Goal: Transaction & Acquisition: Subscribe to service/newsletter

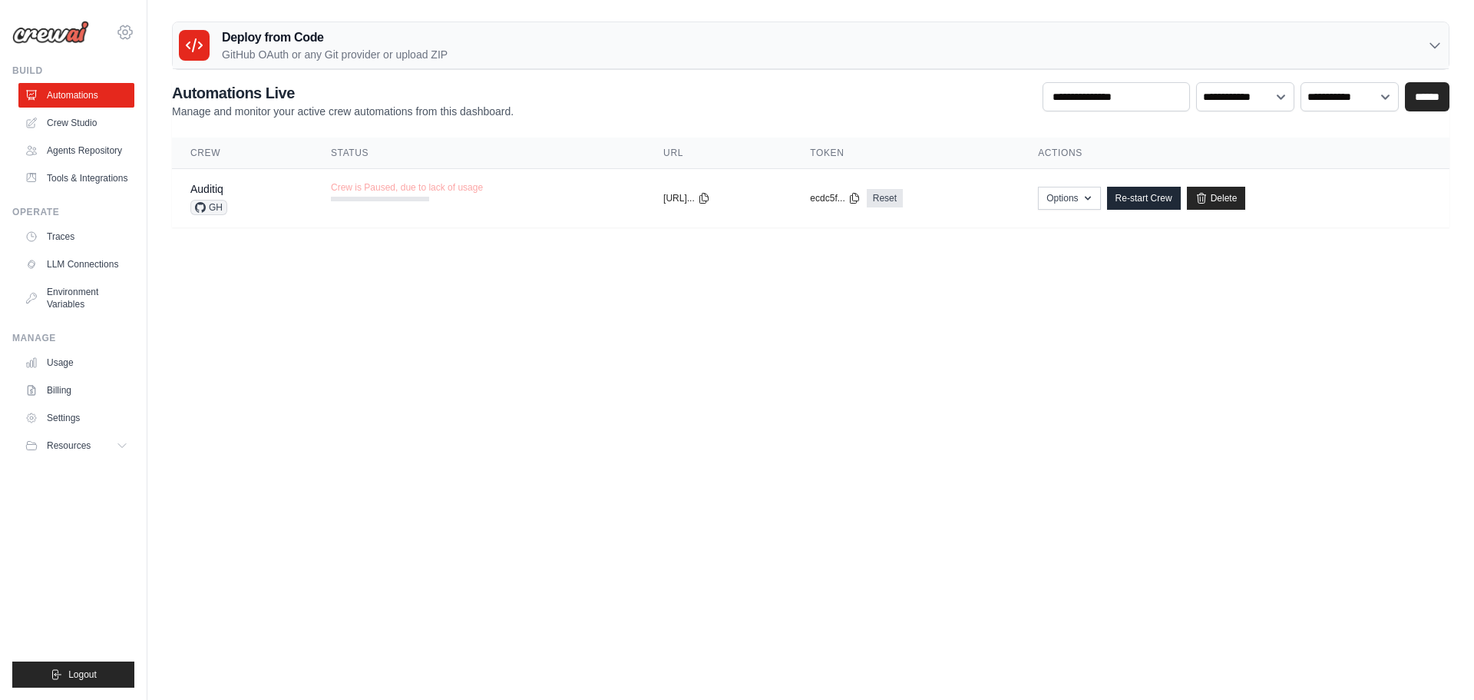
click at [127, 37] on icon at bounding box center [125, 32] width 18 height 18
click at [167, 95] on span "Settings" at bounding box center [191, 95] width 121 height 15
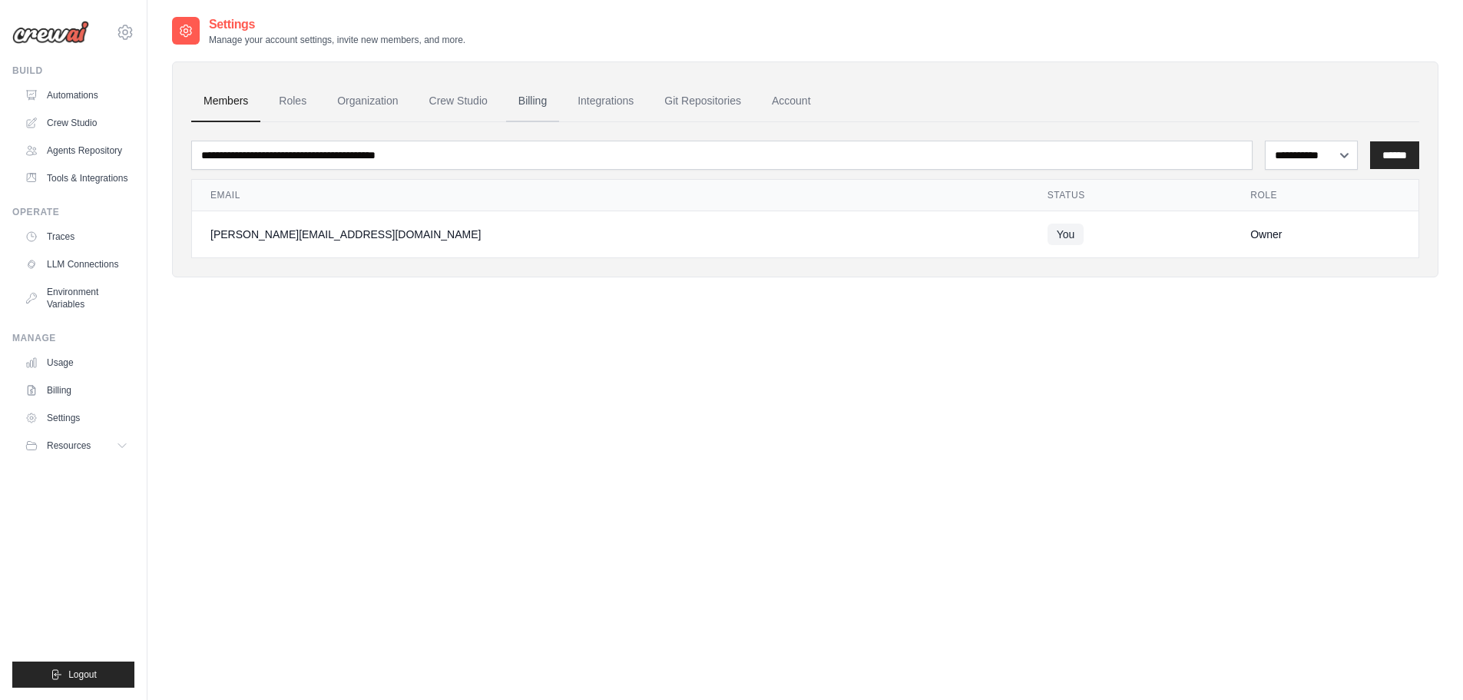
click at [532, 97] on link "Billing" at bounding box center [532, 101] width 53 height 41
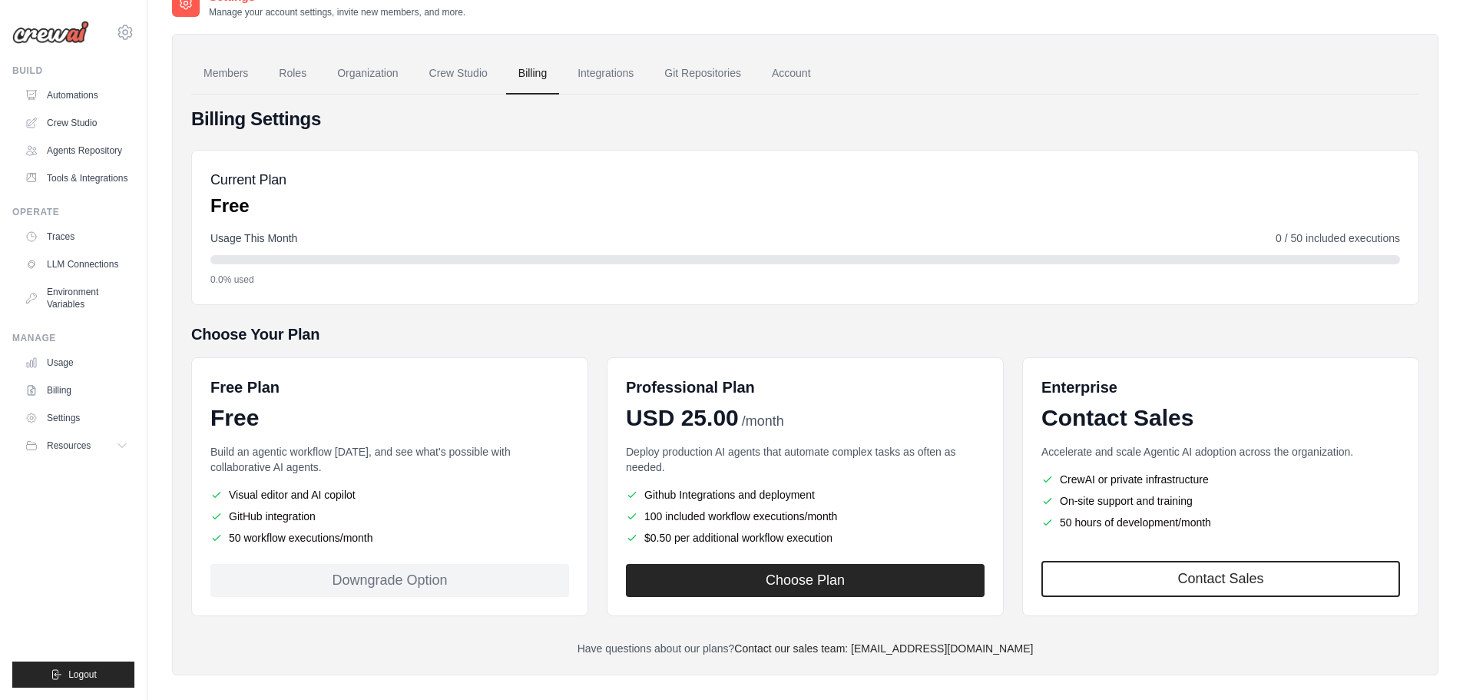
scroll to position [43, 0]
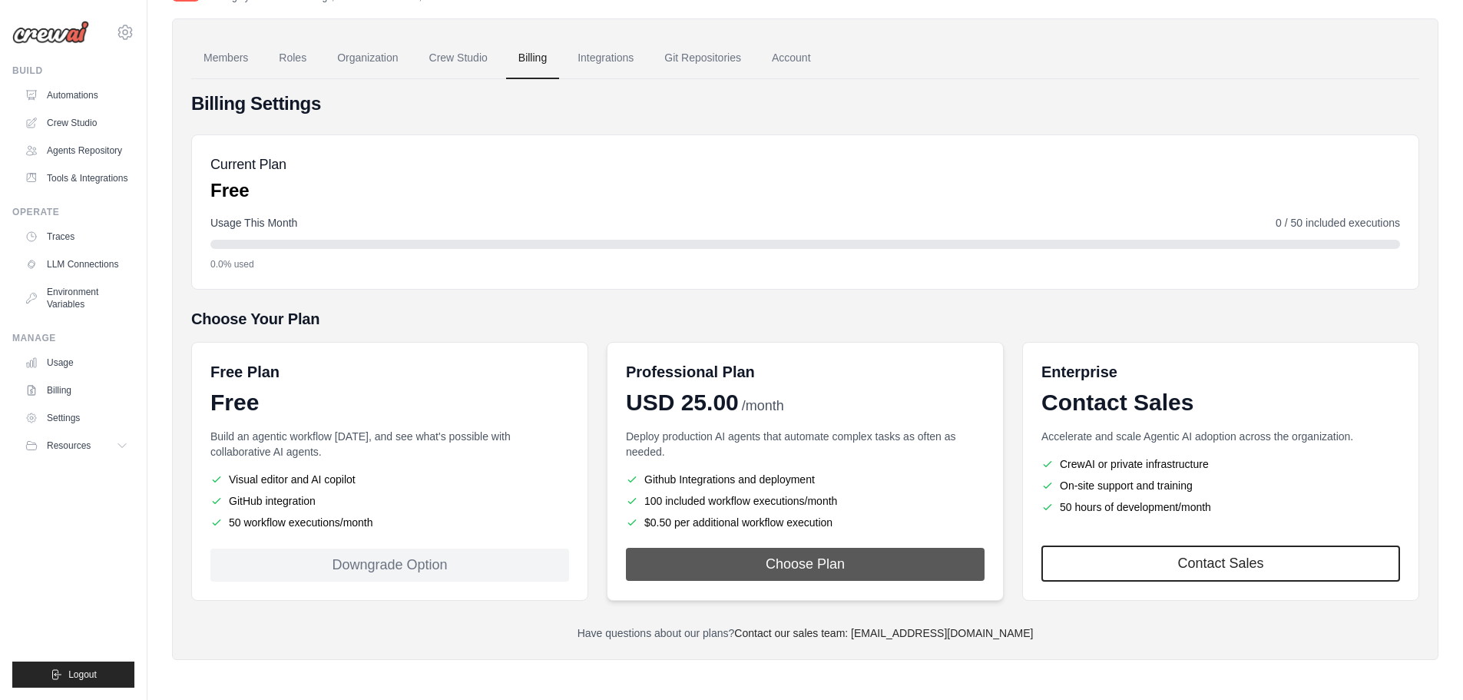
click at [795, 559] on button "Choose Plan" at bounding box center [805, 563] width 359 height 33
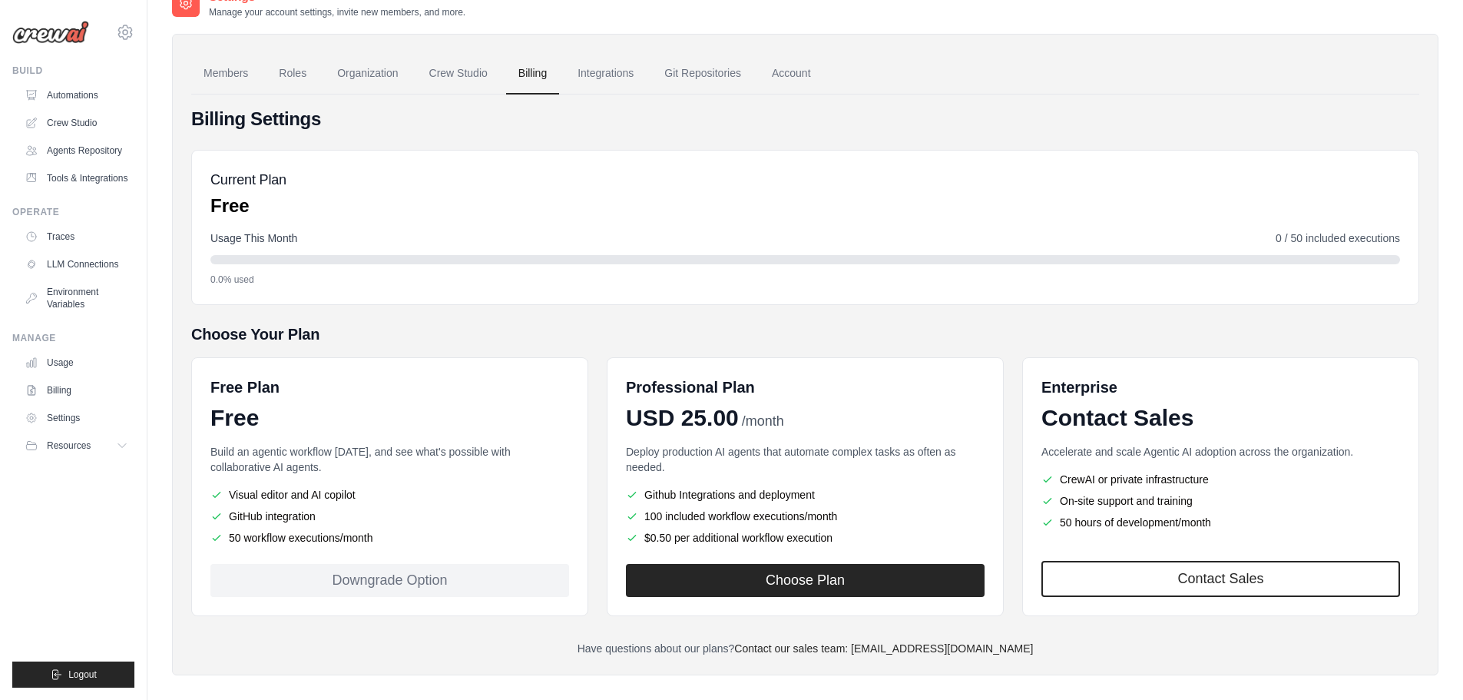
scroll to position [43, 0]
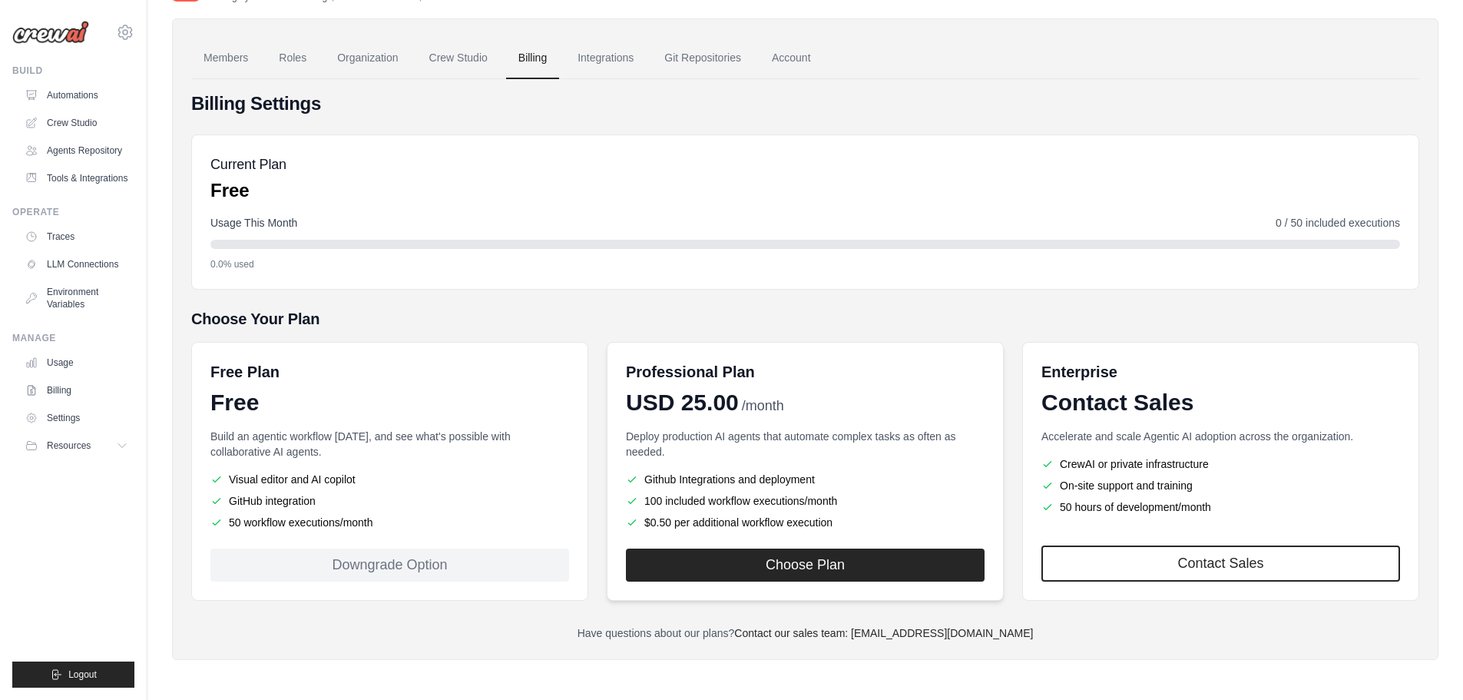
click at [768, 435] on p "Deploy production AI agents that automate complex tasks as often as needed." at bounding box center [805, 443] width 359 height 31
click at [829, 489] on ul "Github Integrations and deployment 100 included workflow executions/month $0.50…" at bounding box center [805, 500] width 359 height 58
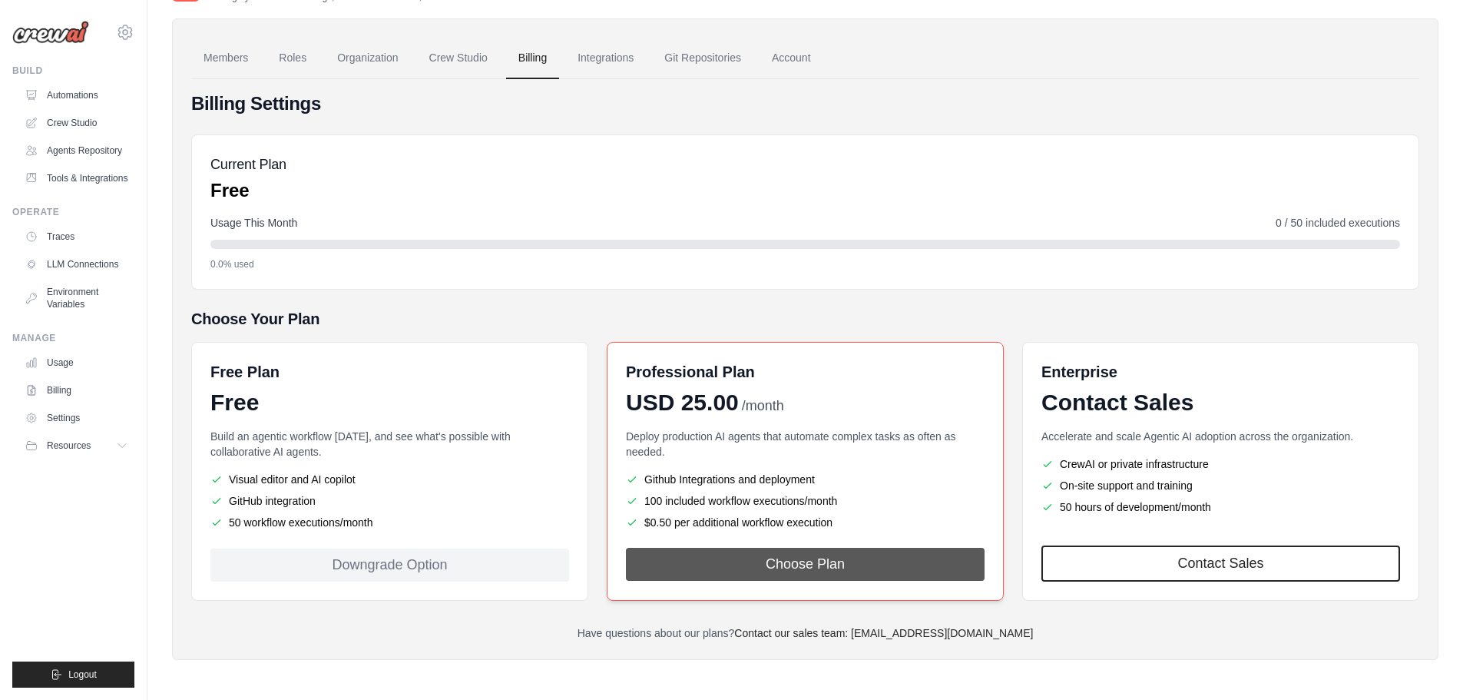
click at [817, 550] on button "Choose Plan" at bounding box center [805, 563] width 359 height 33
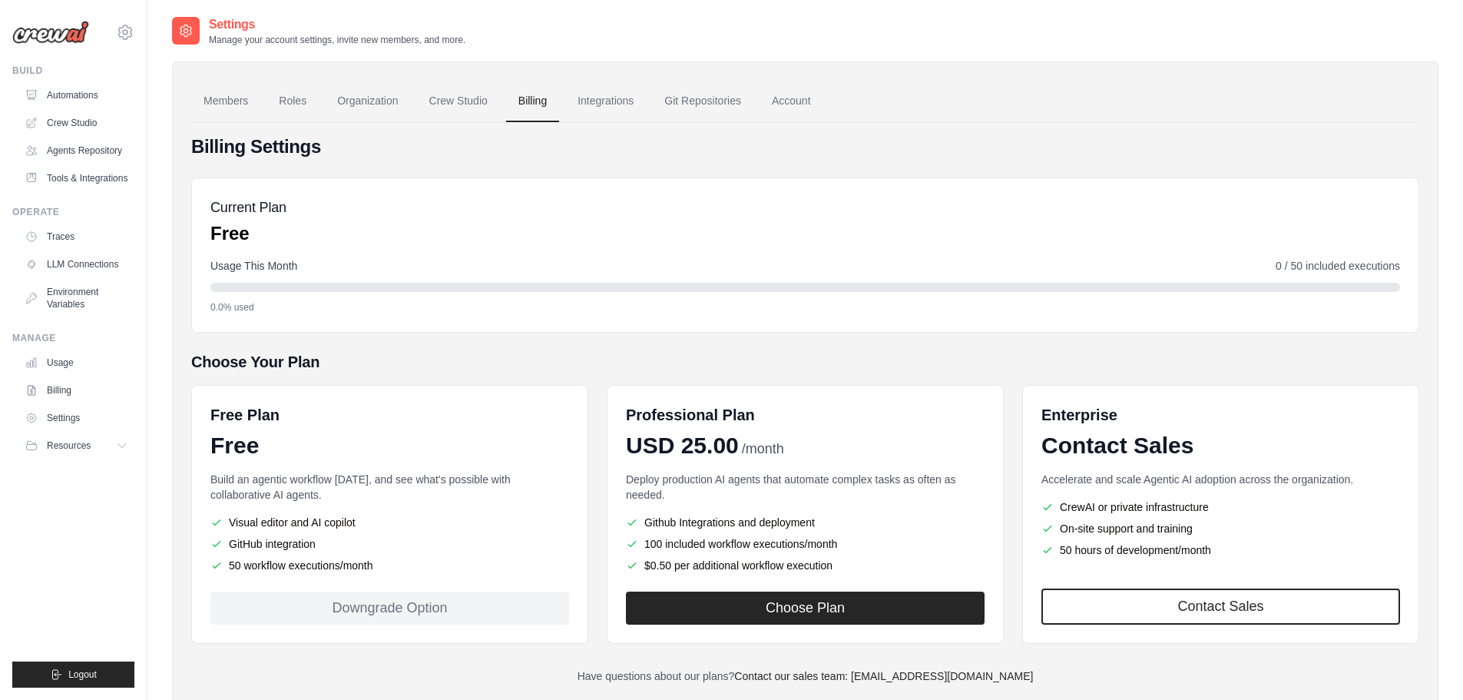
drag, startPoint x: 288, startPoint y: 524, endPoint x: 362, endPoint y: 531, distance: 74.0
click at [362, 531] on ul "Visual editor and AI copilot GitHub integration 50 workflow executions/month" at bounding box center [389, 543] width 359 height 58
click at [399, 531] on ul "Visual editor and AI copilot GitHub integration 50 workflow executions/month" at bounding box center [389, 543] width 359 height 58
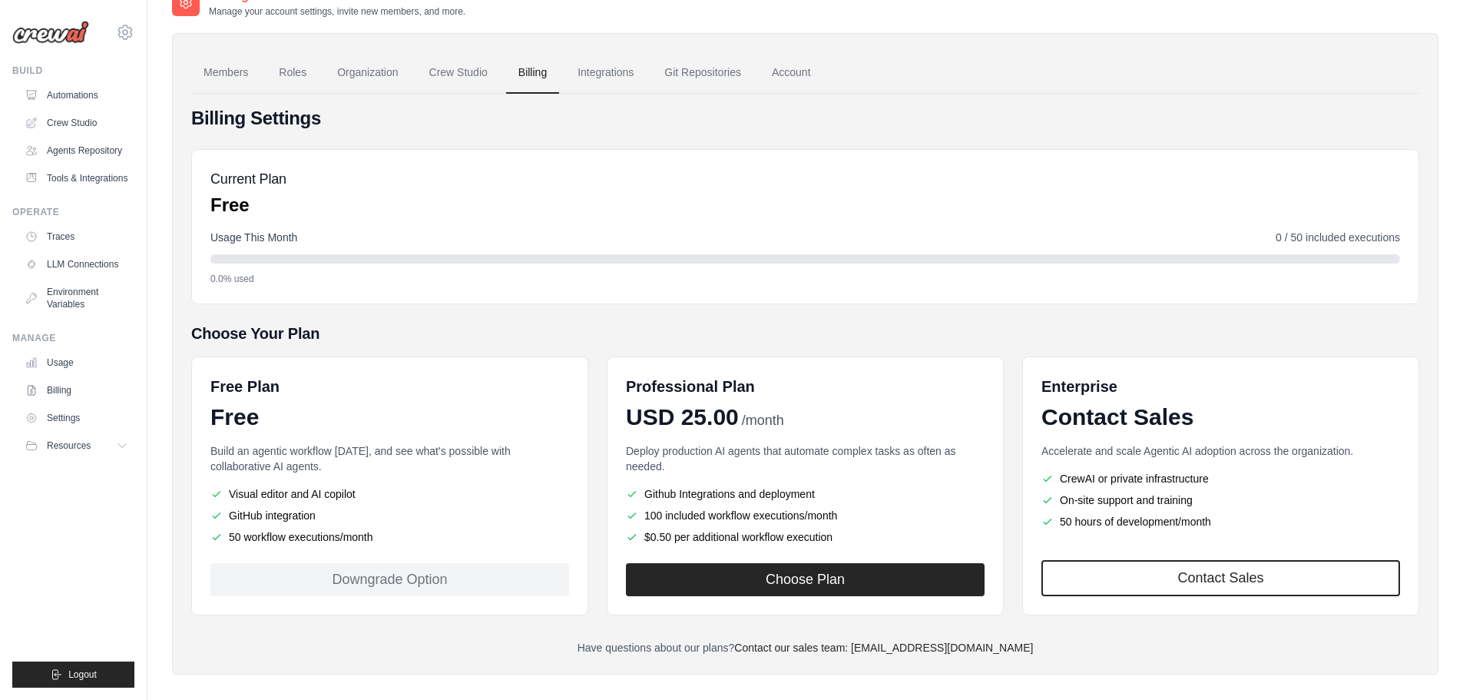
scroll to position [43, 0]
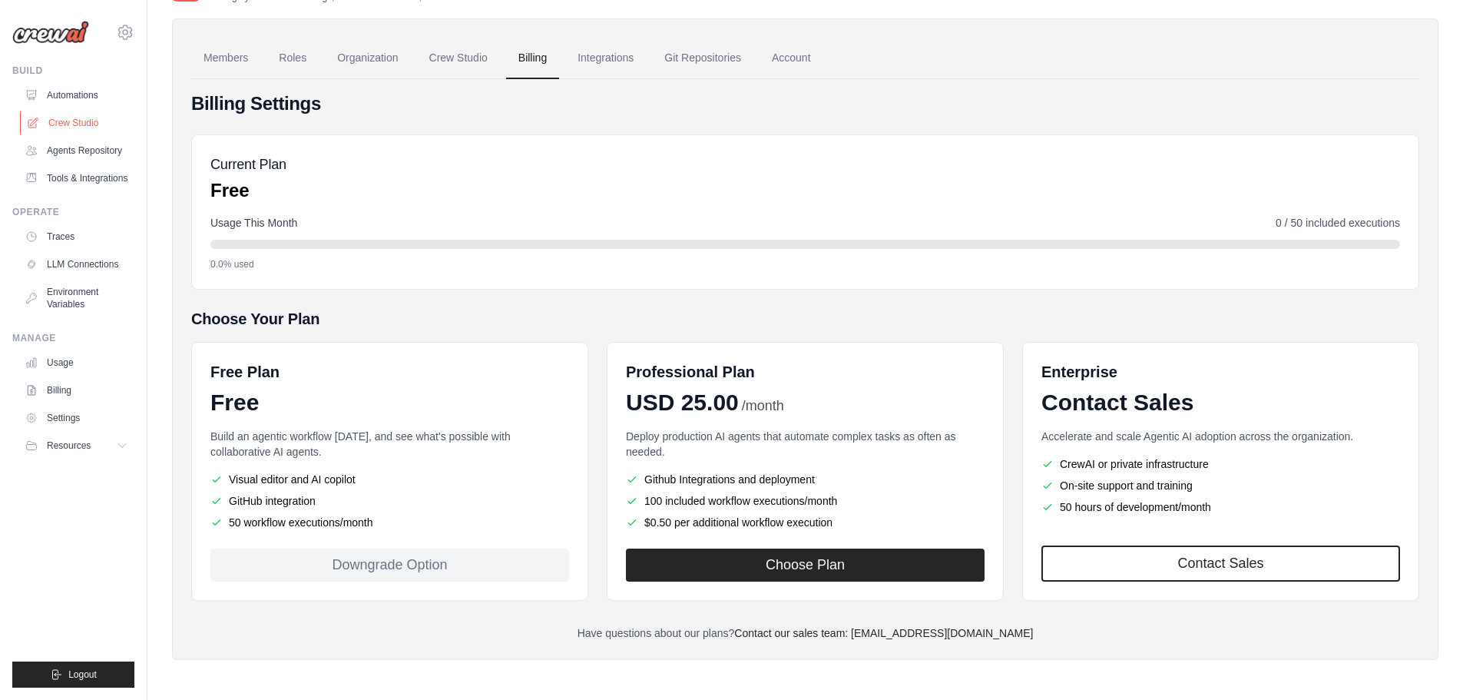
click at [84, 121] on link "Crew Studio" at bounding box center [78, 123] width 116 height 25
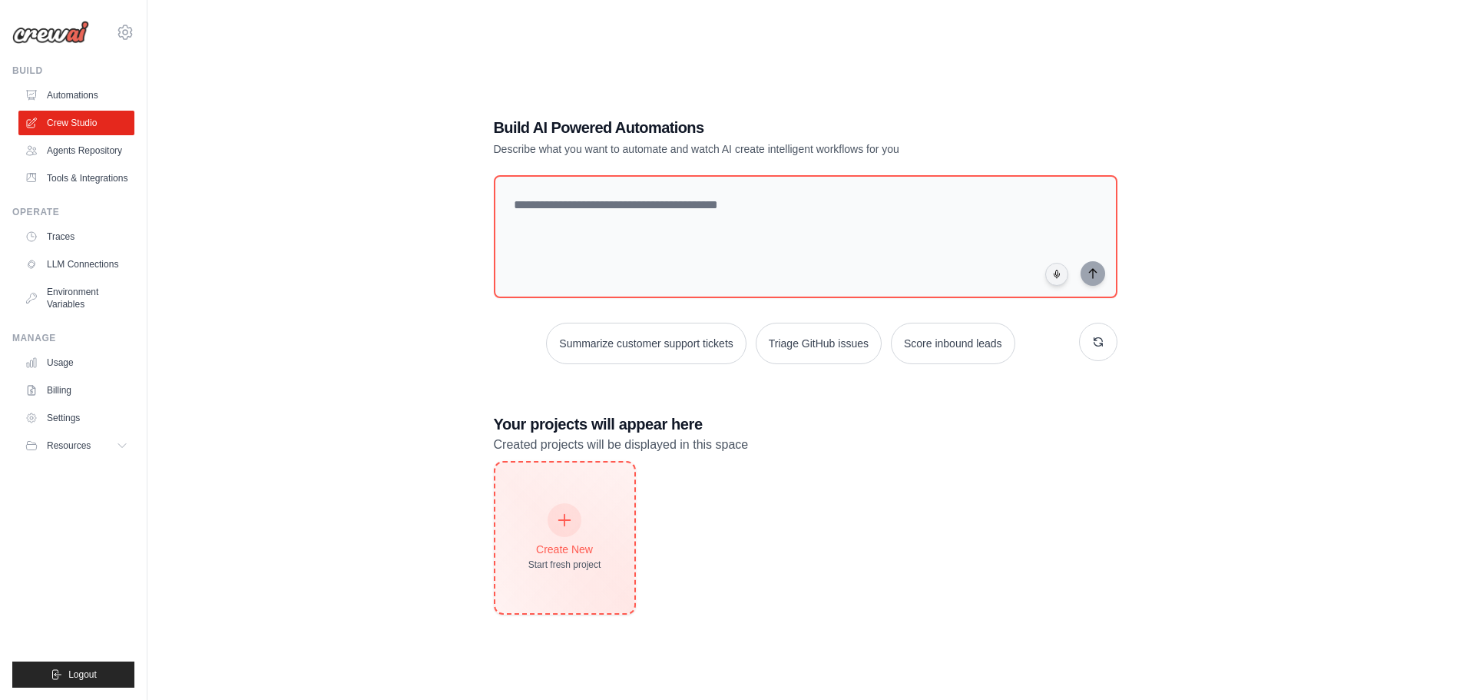
click at [573, 551] on div "Create New" at bounding box center [564, 548] width 73 height 15
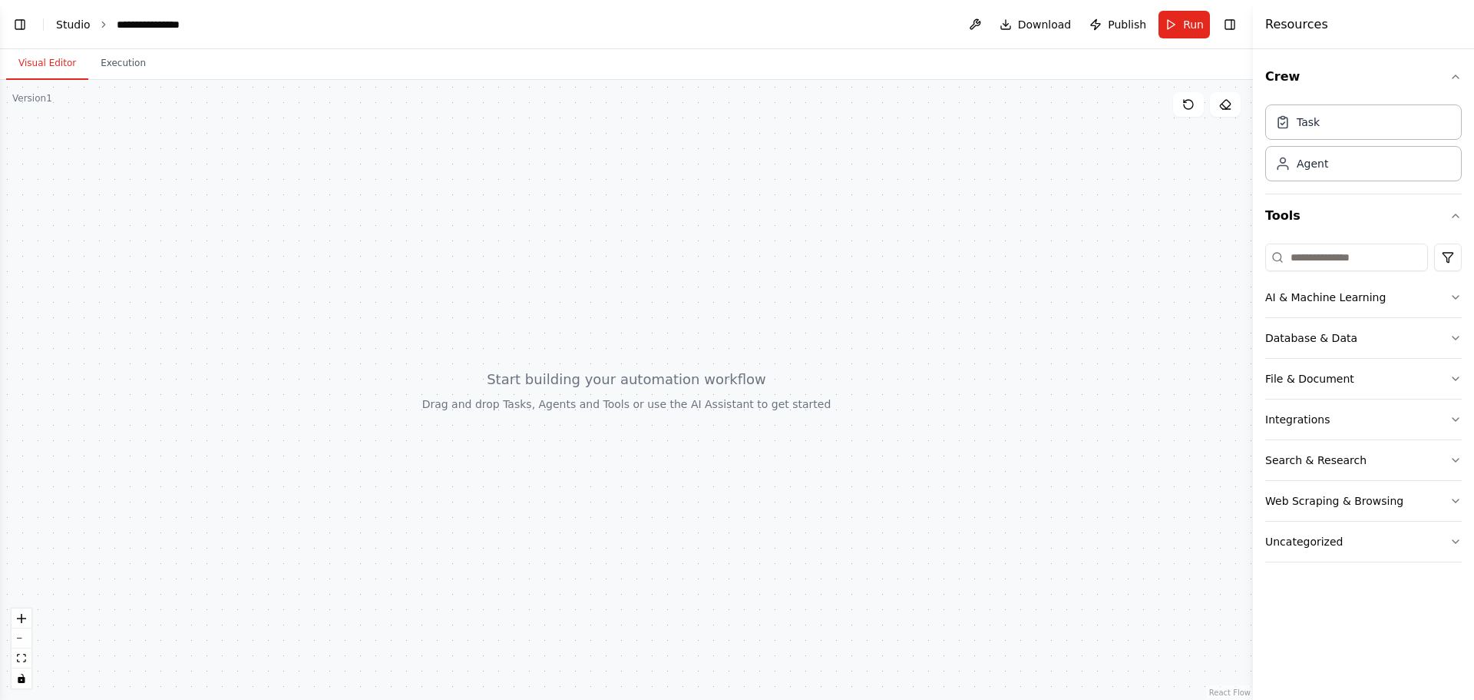
click at [81, 21] on link "Studio" at bounding box center [73, 24] width 35 height 12
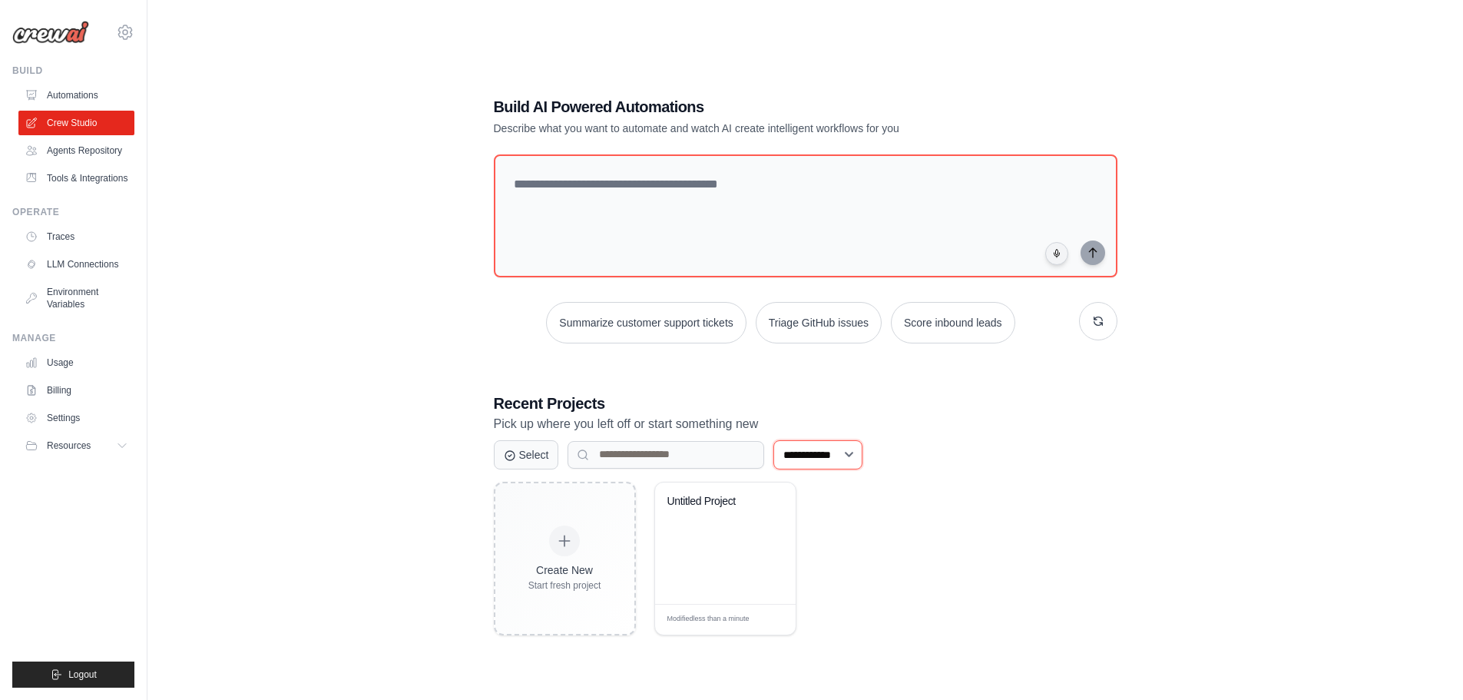
click at [835, 451] on select "**********" at bounding box center [817, 454] width 89 height 29
select select "********"
click at [773, 440] on select "**********" at bounding box center [817, 454] width 89 height 29
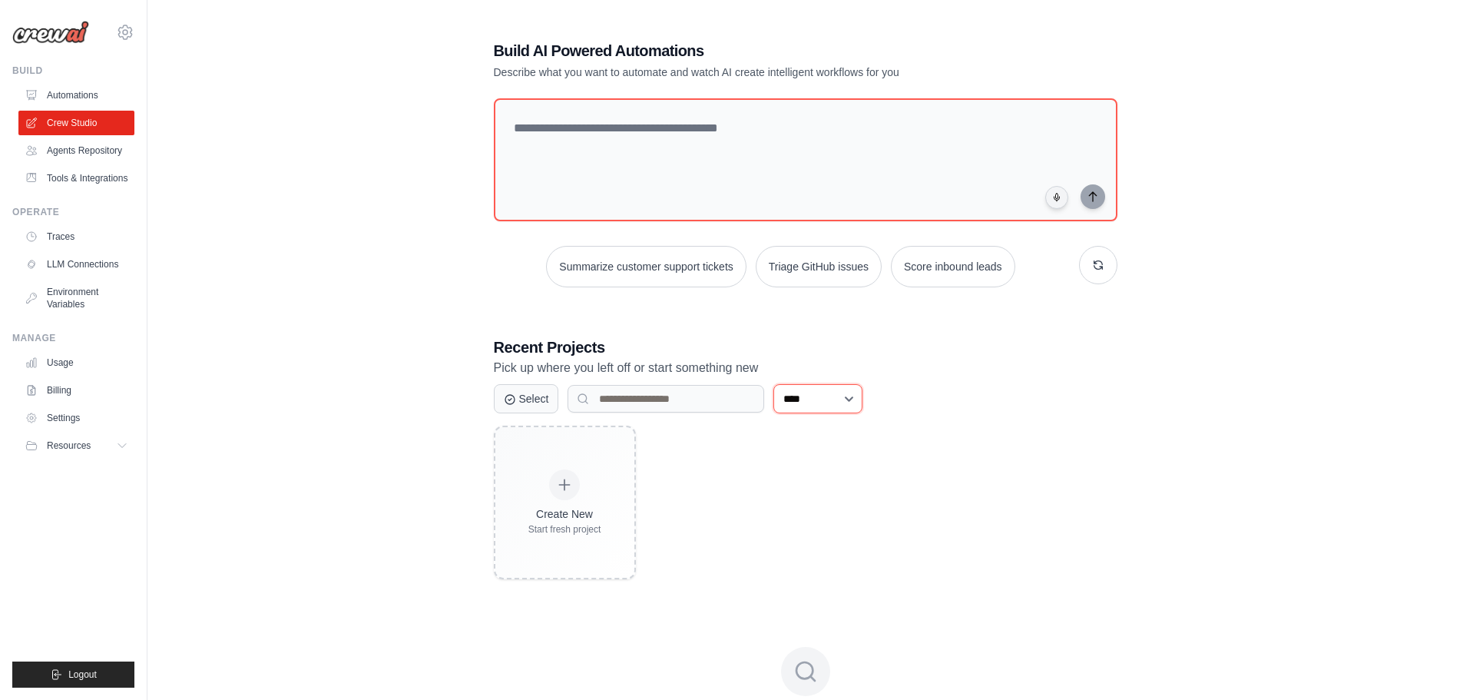
click at [860, 398] on select "**********" at bounding box center [817, 398] width 89 height 29
click at [1004, 400] on div "**********" at bounding box center [805, 398] width 623 height 29
click at [94, 148] on link "Agents Repository" at bounding box center [78, 150] width 116 height 25
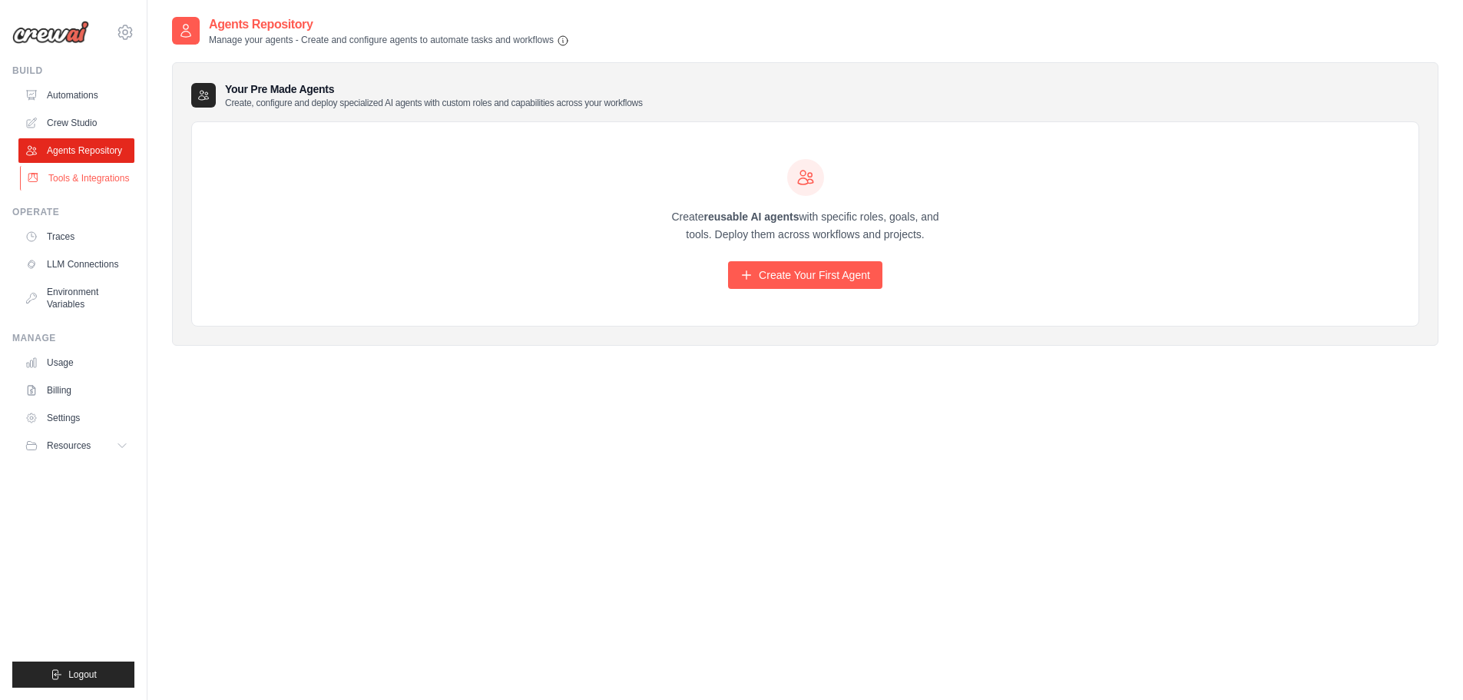
click at [93, 173] on link "Tools & Integrations" at bounding box center [78, 178] width 116 height 25
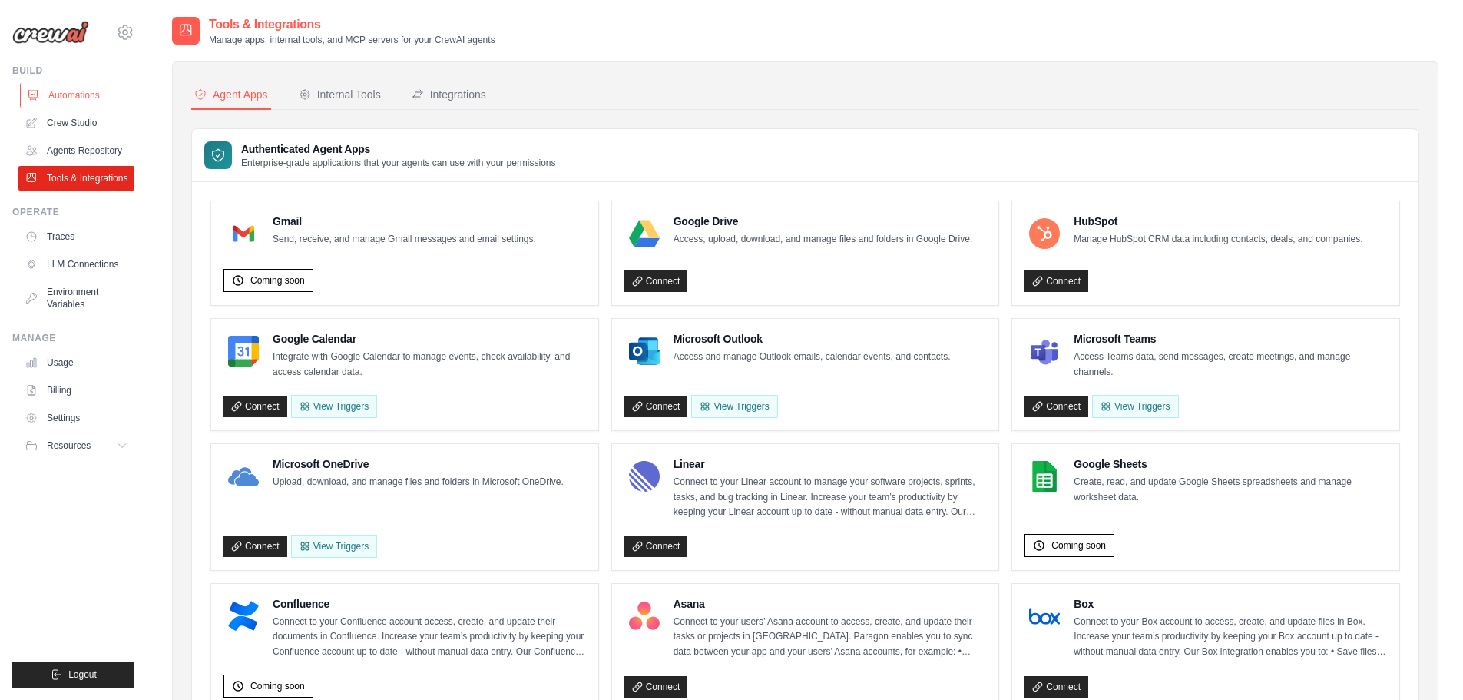
click at [81, 96] on link "Automations" at bounding box center [78, 95] width 116 height 25
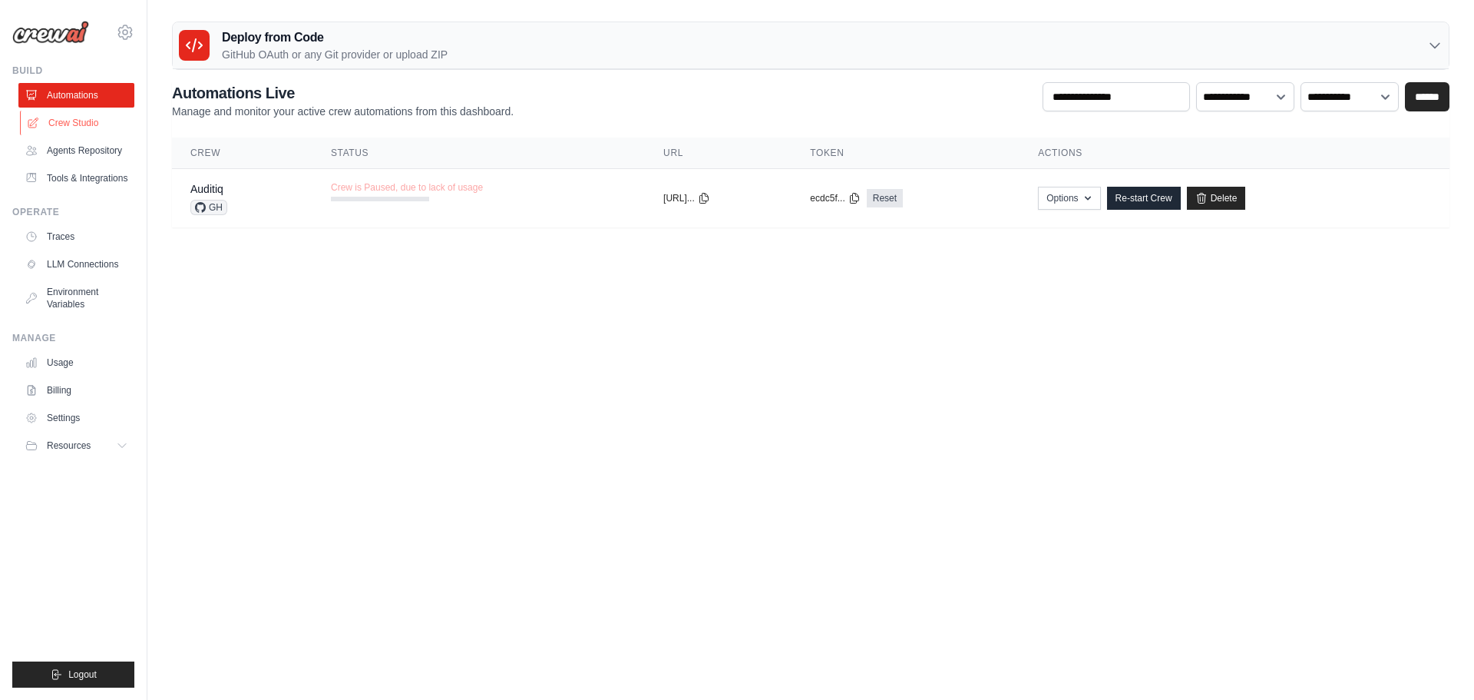
click at [83, 118] on link "Crew Studio" at bounding box center [78, 123] width 116 height 25
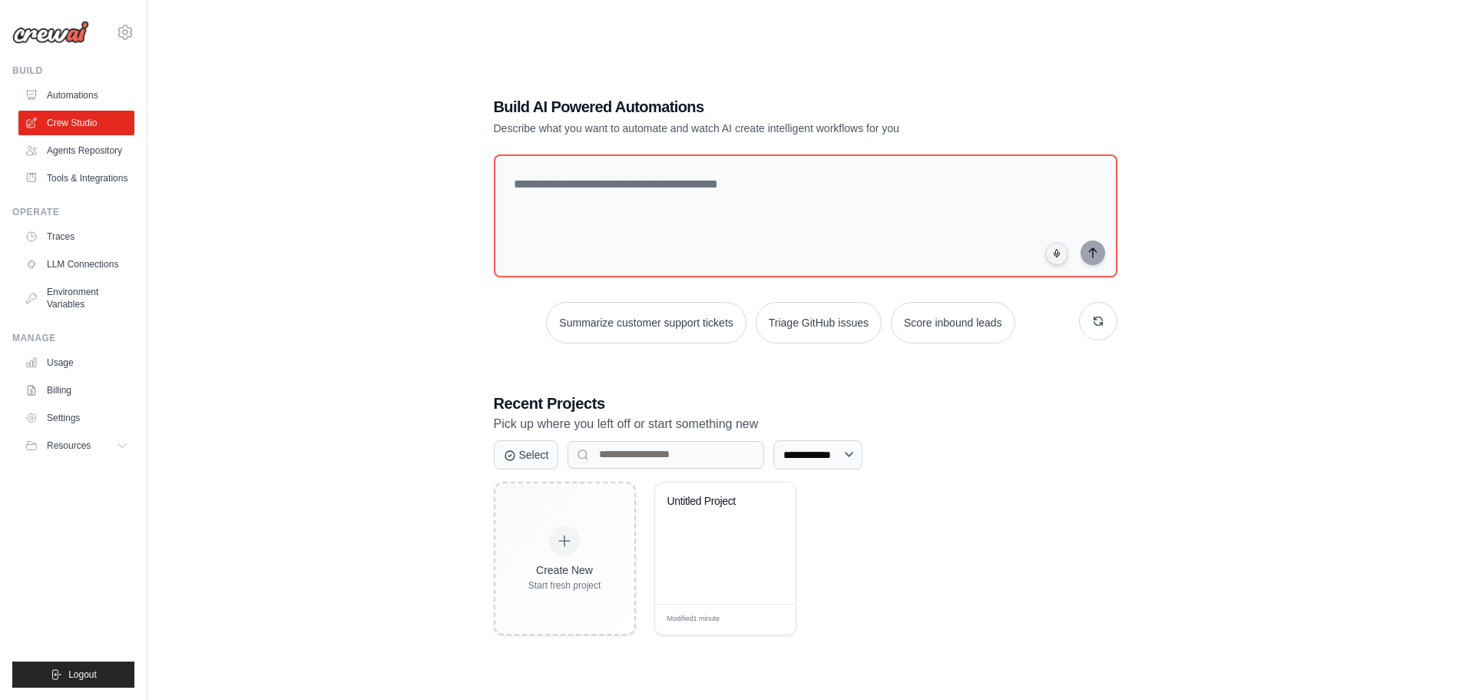
click at [82, 95] on link "Automations" at bounding box center [76, 95] width 116 height 25
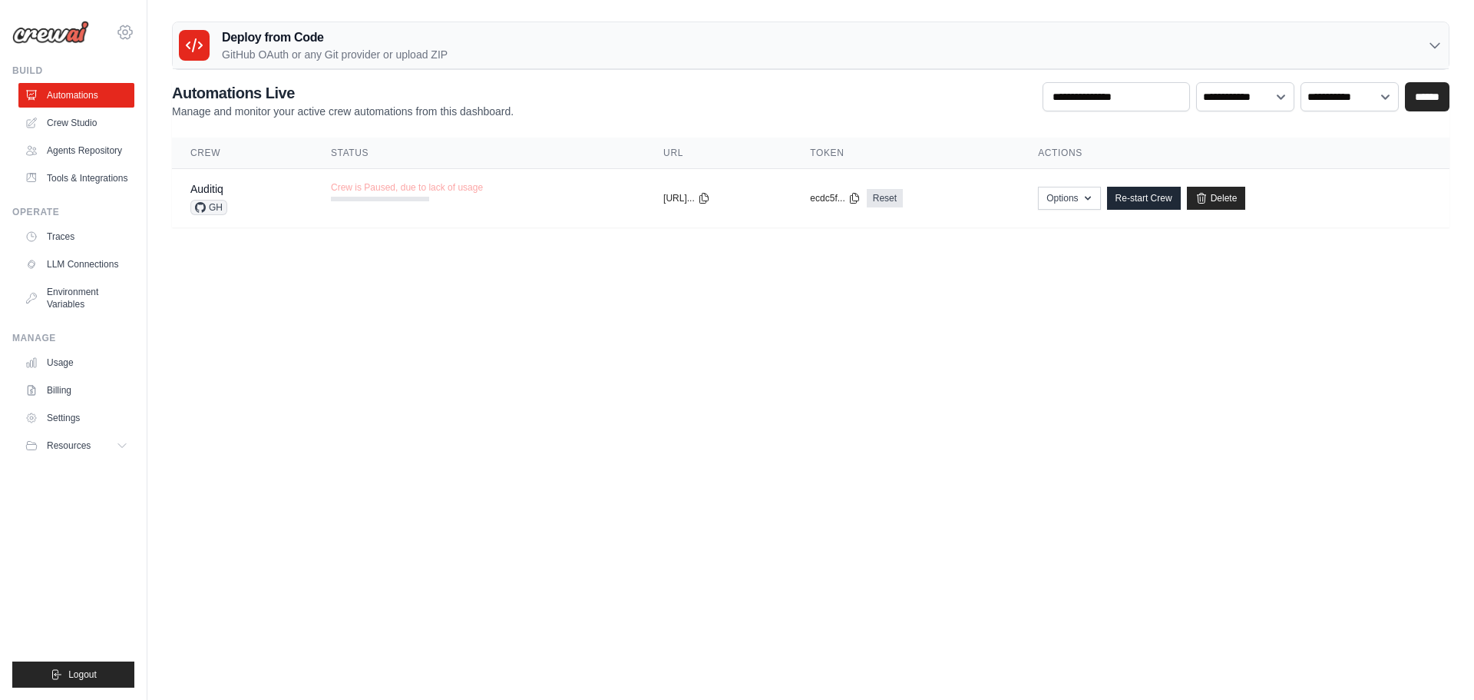
click at [116, 37] on div "armand.ogayon@gmail.com Settings" at bounding box center [73, 24] width 122 height 49
click at [117, 33] on icon at bounding box center [125, 32] width 18 height 18
click at [157, 98] on span "Settings" at bounding box center [190, 95] width 121 height 15
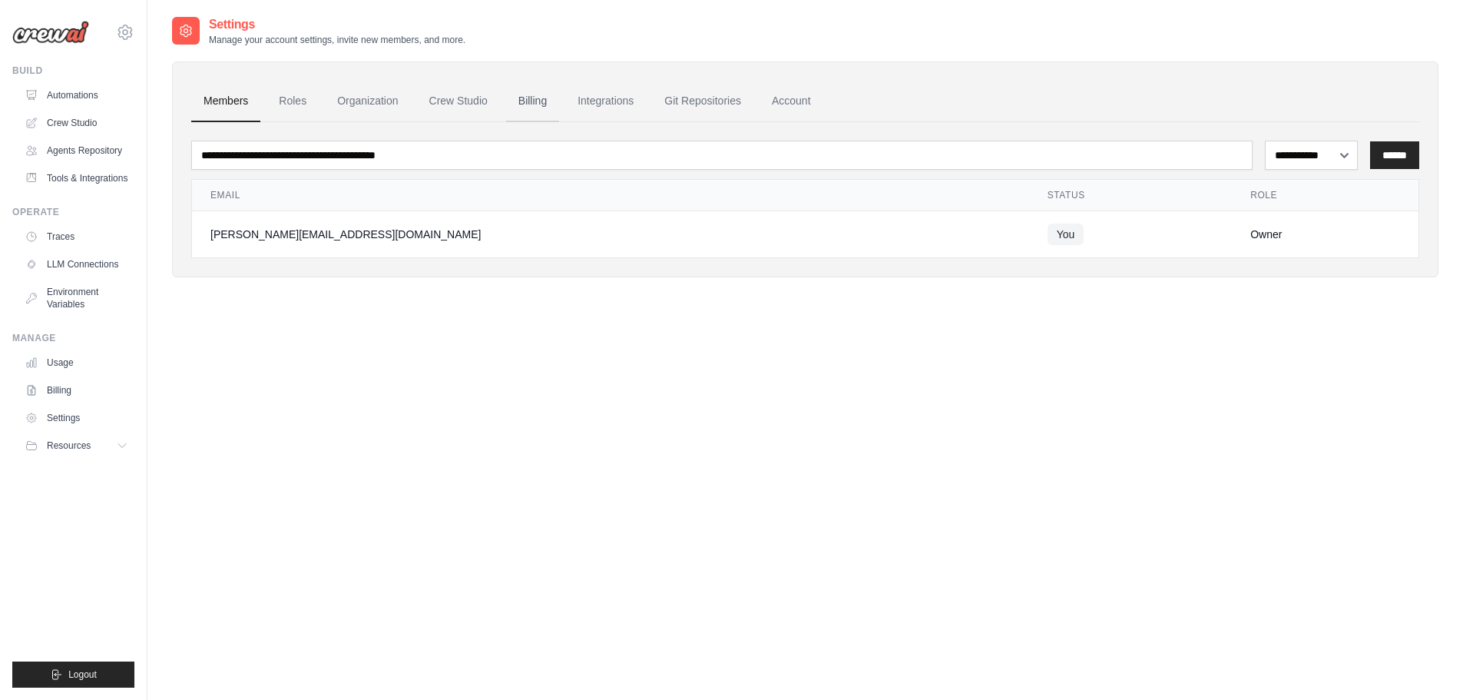
click at [523, 101] on link "Billing" at bounding box center [532, 101] width 53 height 41
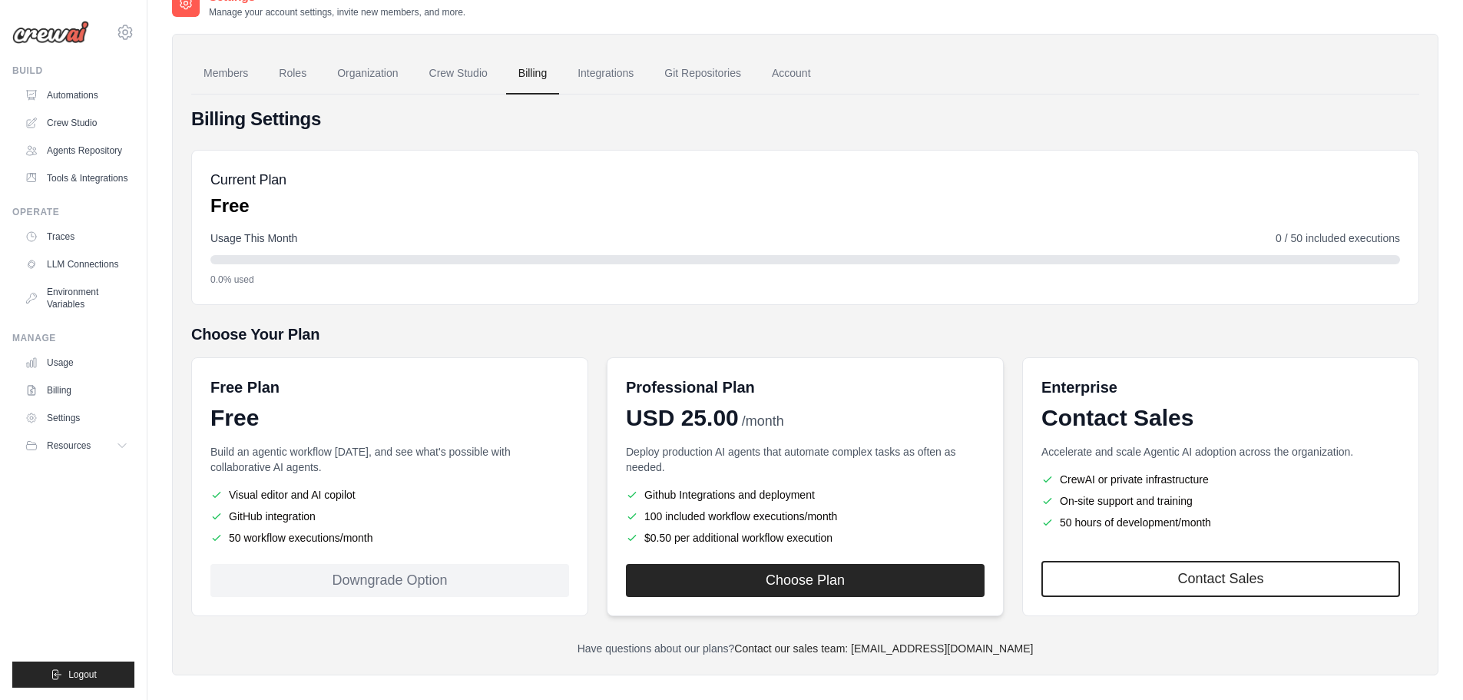
scroll to position [43, 0]
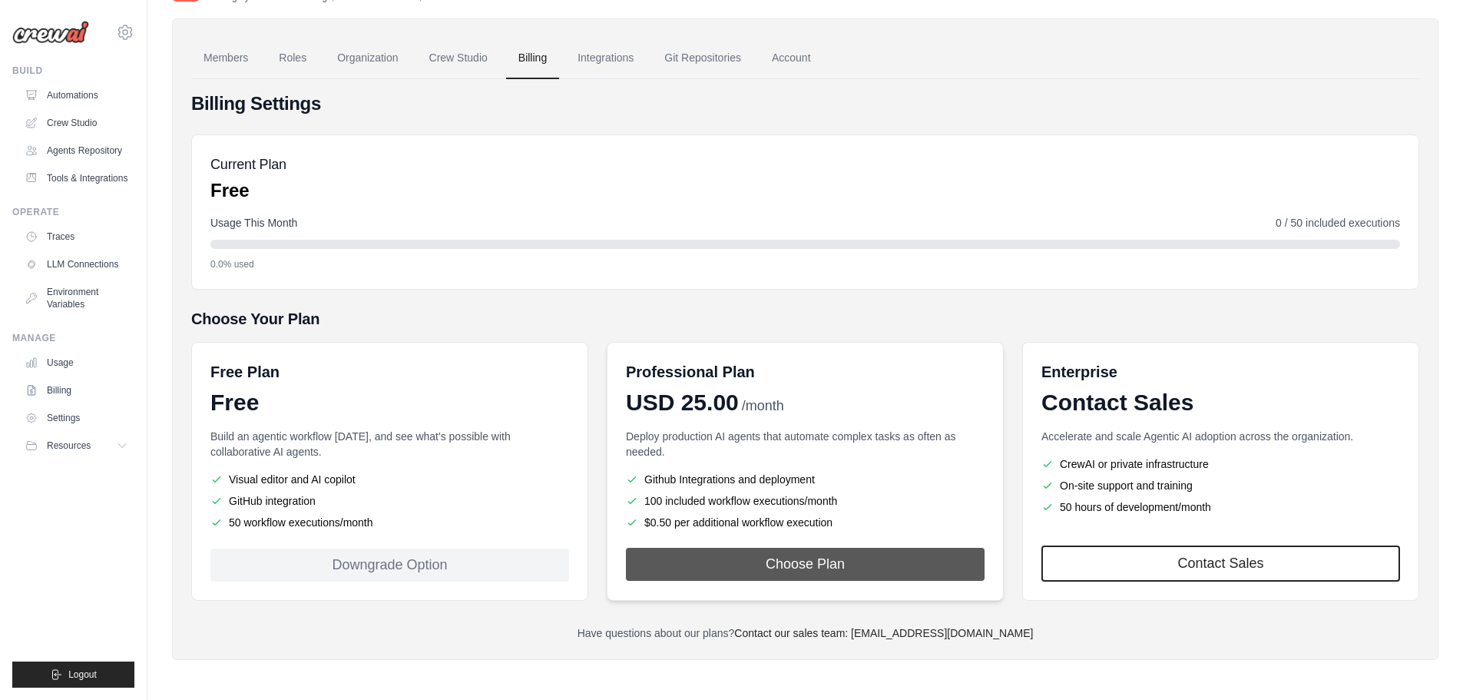
click at [798, 563] on button "Choose Plan" at bounding box center [805, 563] width 359 height 33
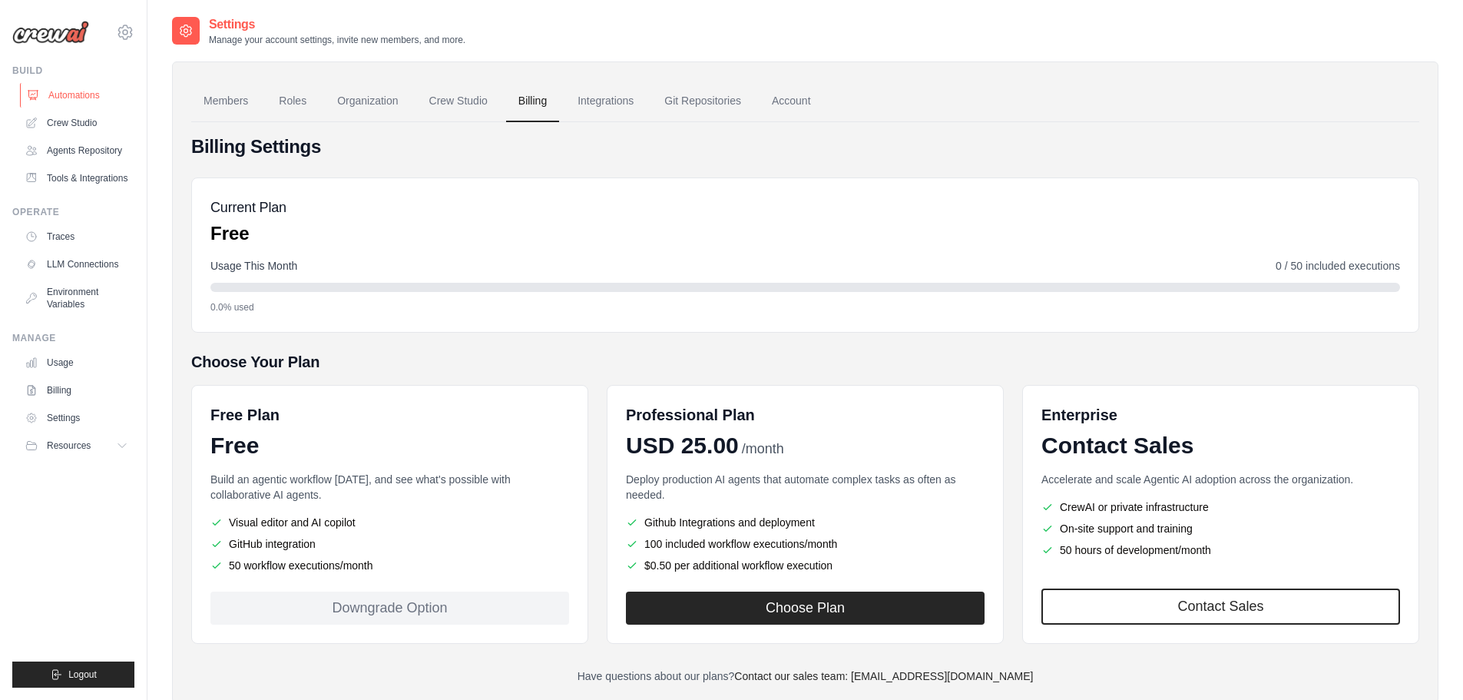
click at [88, 95] on link "Automations" at bounding box center [78, 95] width 116 height 25
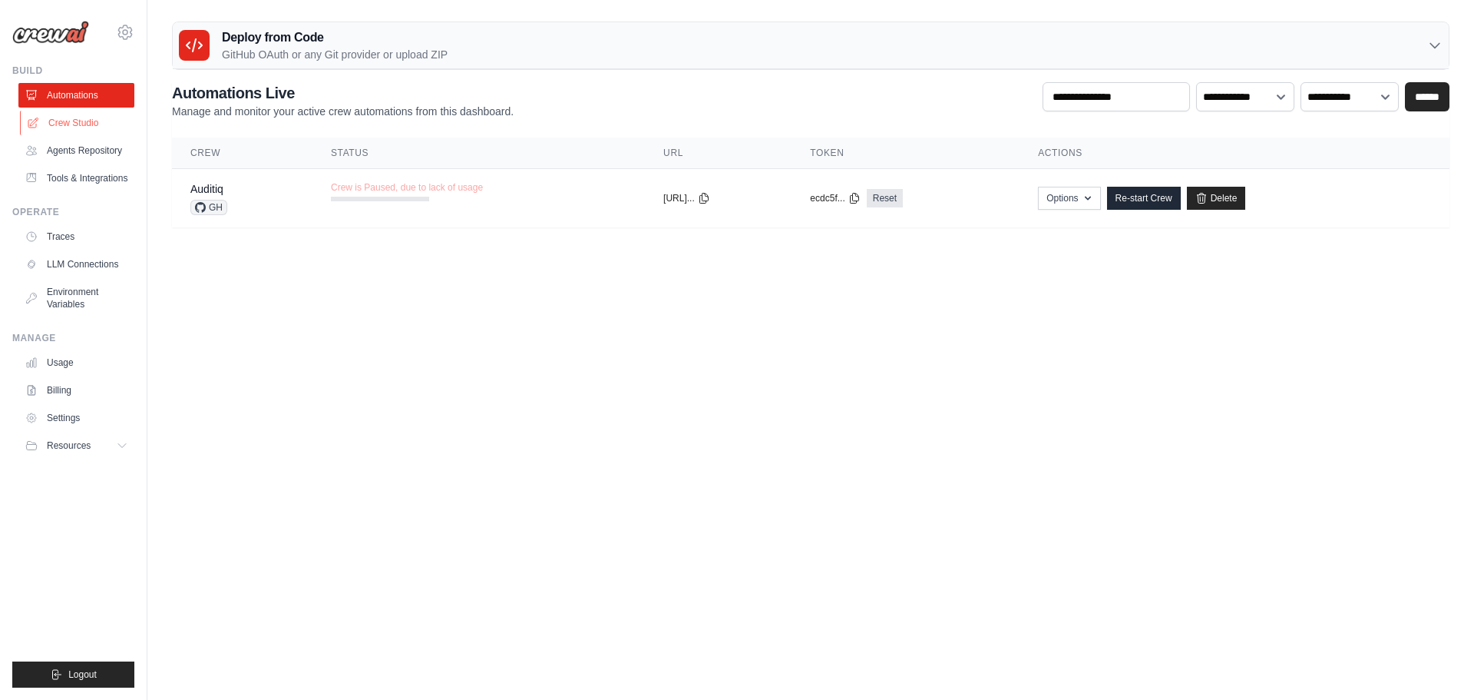
click at [91, 124] on link "Crew Studio" at bounding box center [78, 123] width 116 height 25
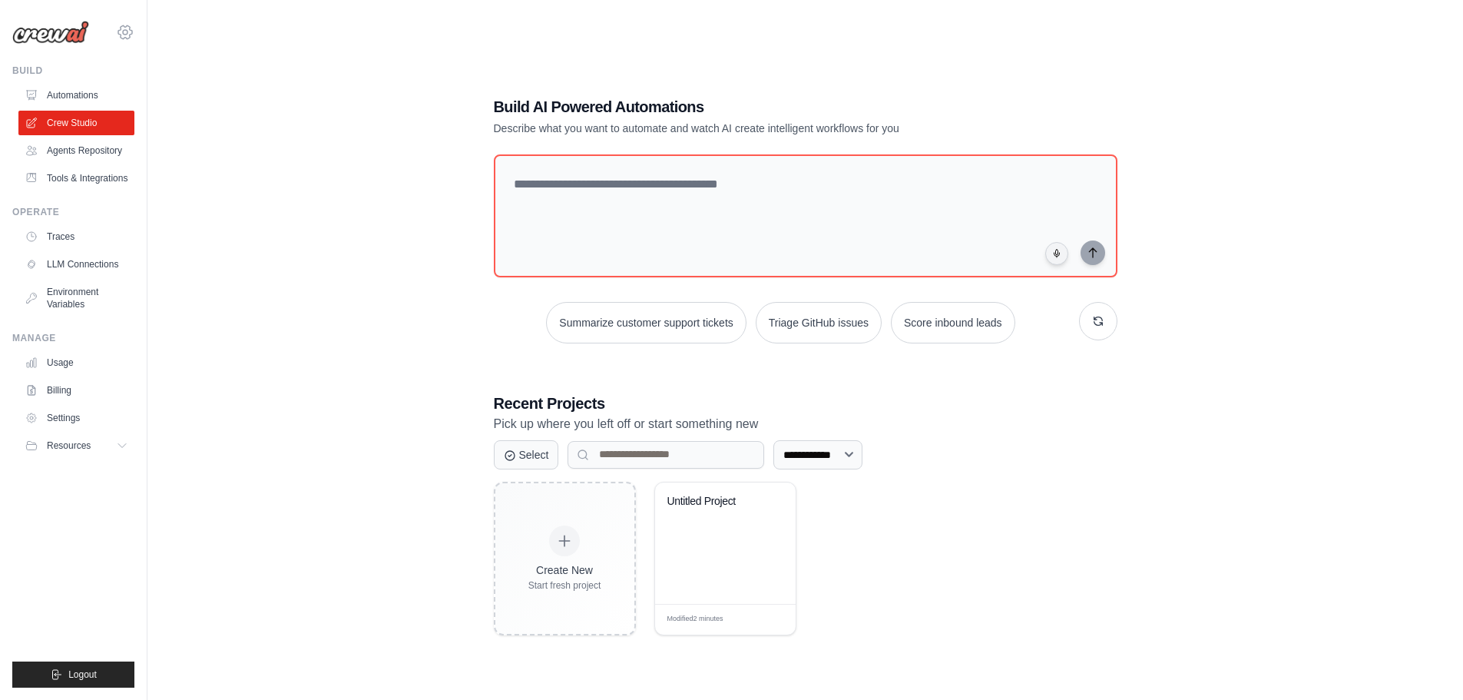
click at [131, 28] on icon at bounding box center [125, 32] width 18 height 18
click at [151, 96] on span "Settings" at bounding box center [191, 95] width 121 height 15
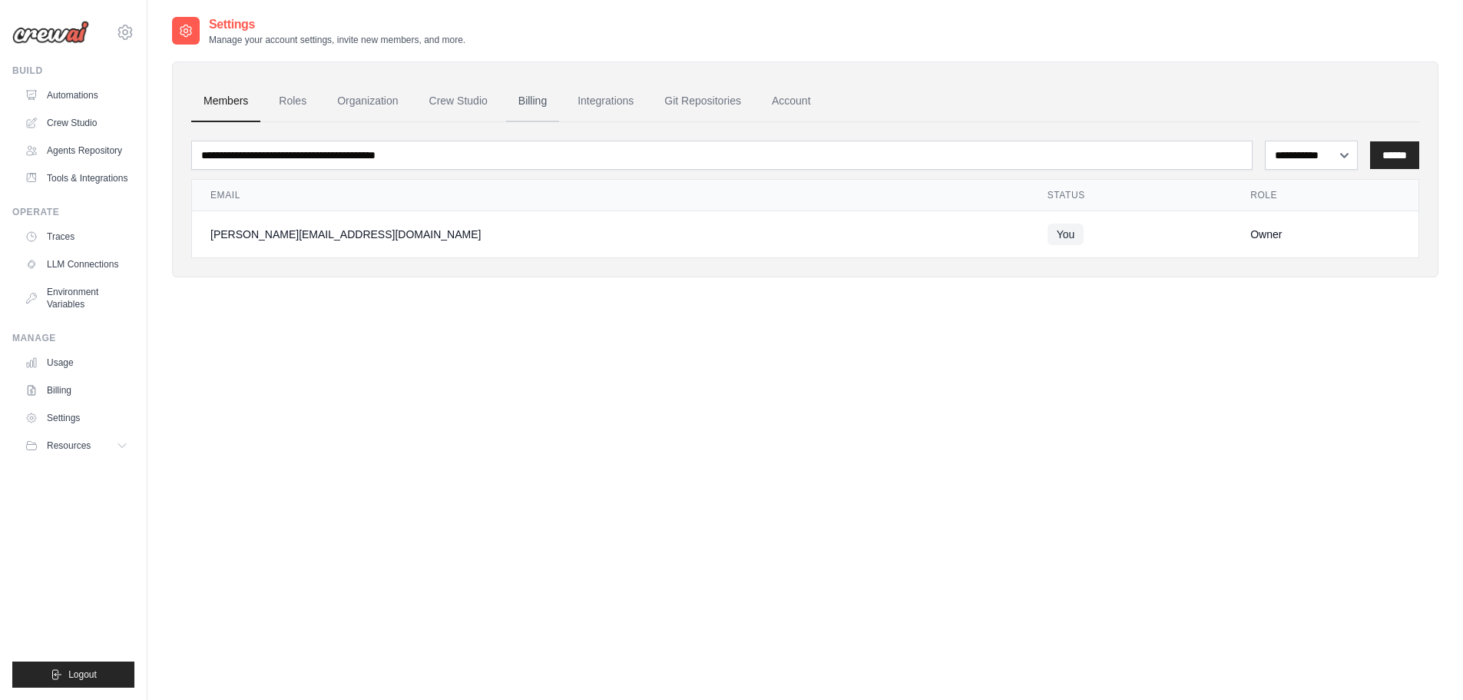
click at [522, 102] on link "Billing" at bounding box center [532, 101] width 53 height 41
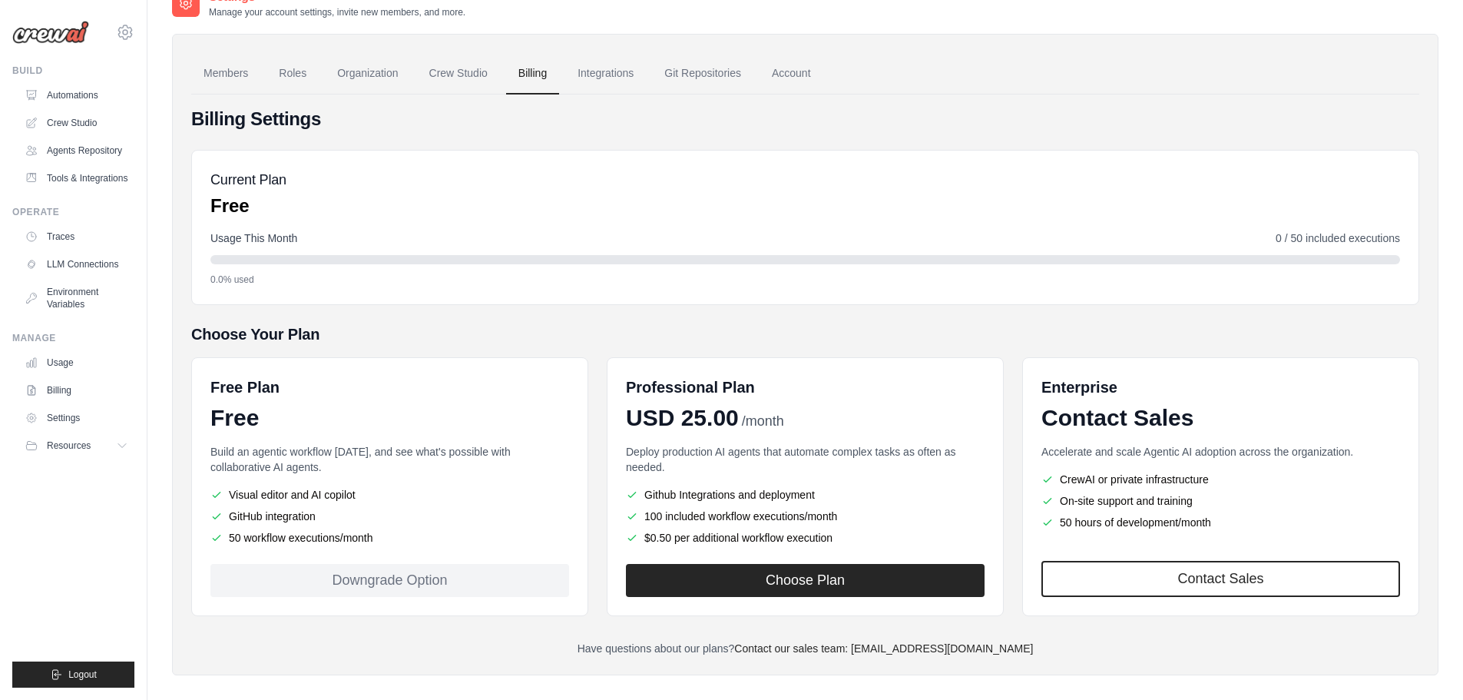
scroll to position [43, 0]
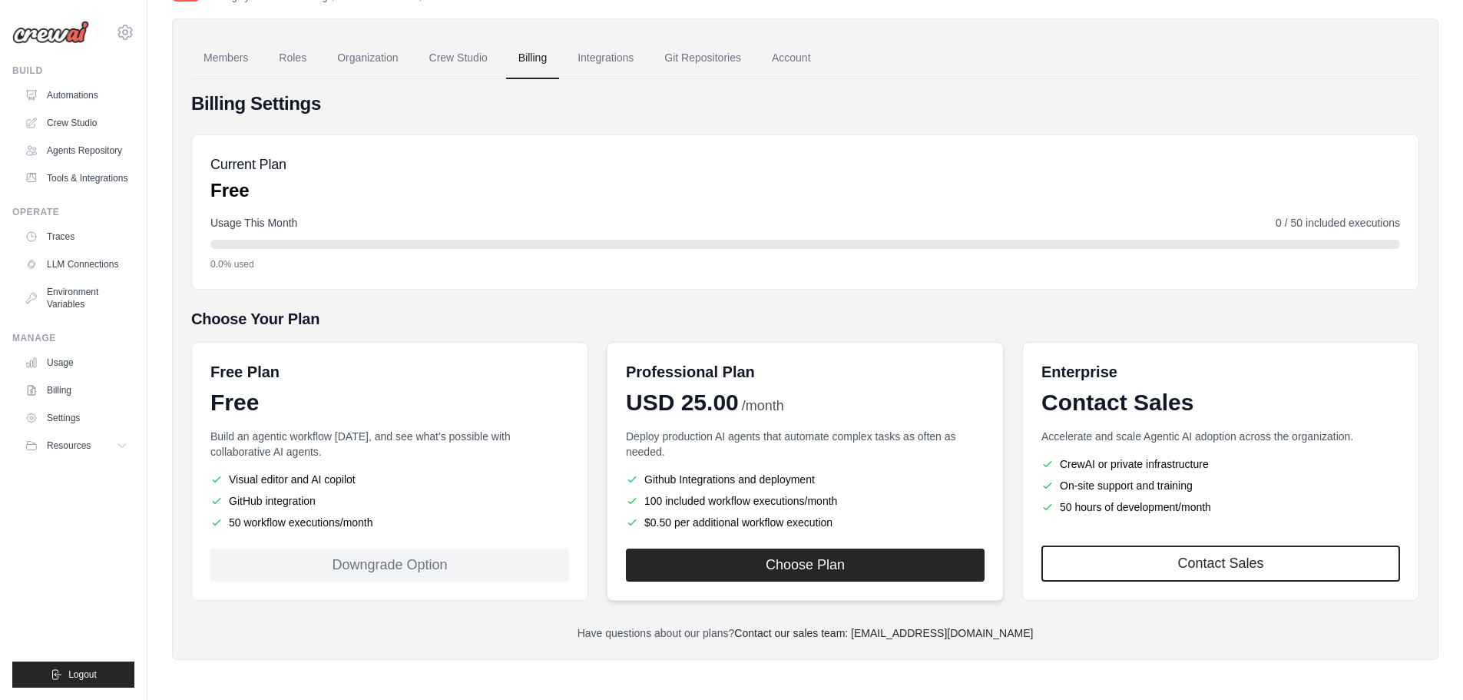
click at [769, 422] on div "Professional Plan USD 25.00 /month Deploy production AI agents that automate co…" at bounding box center [805, 471] width 397 height 259
click at [808, 493] on li "100 included workflow executions/month" at bounding box center [805, 500] width 359 height 15
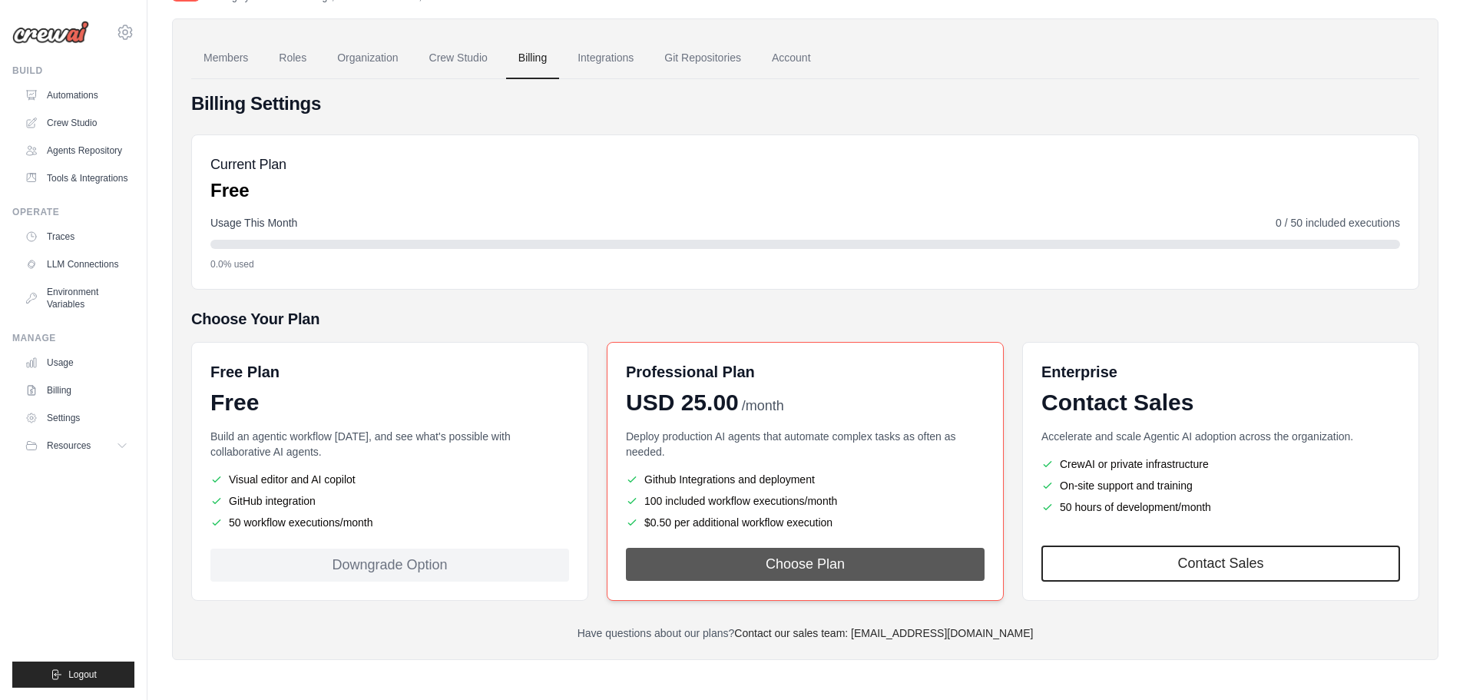
click at [818, 553] on button "Choose Plan" at bounding box center [805, 563] width 359 height 33
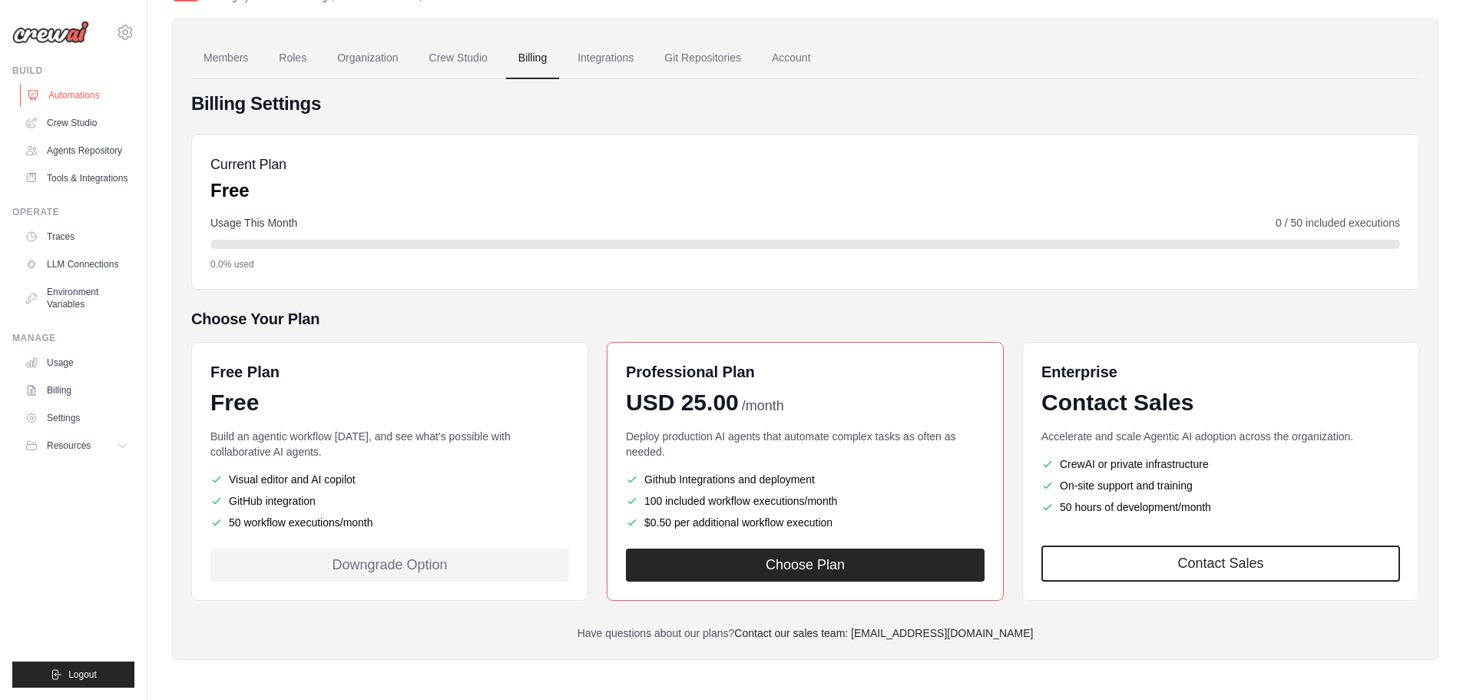
click at [87, 97] on link "Automations" at bounding box center [78, 95] width 116 height 25
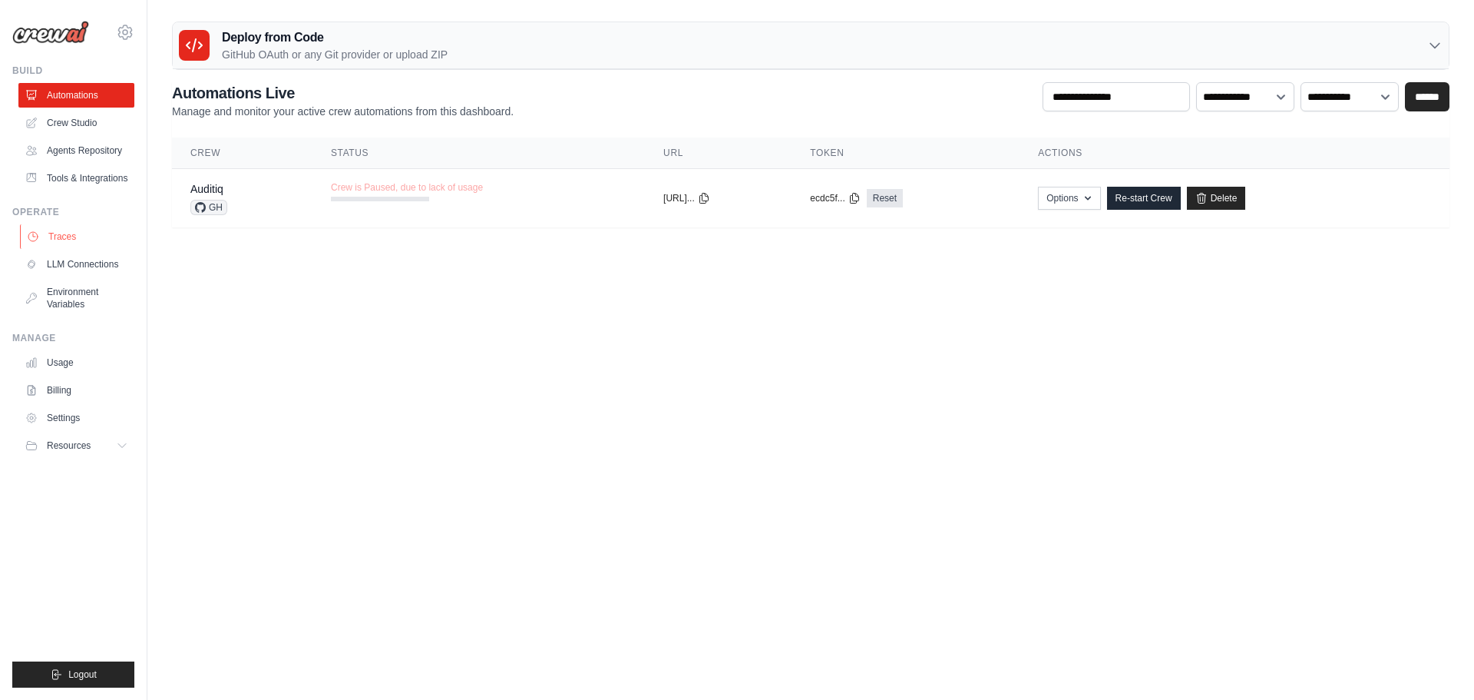
click at [102, 245] on link "Traces" at bounding box center [78, 236] width 116 height 25
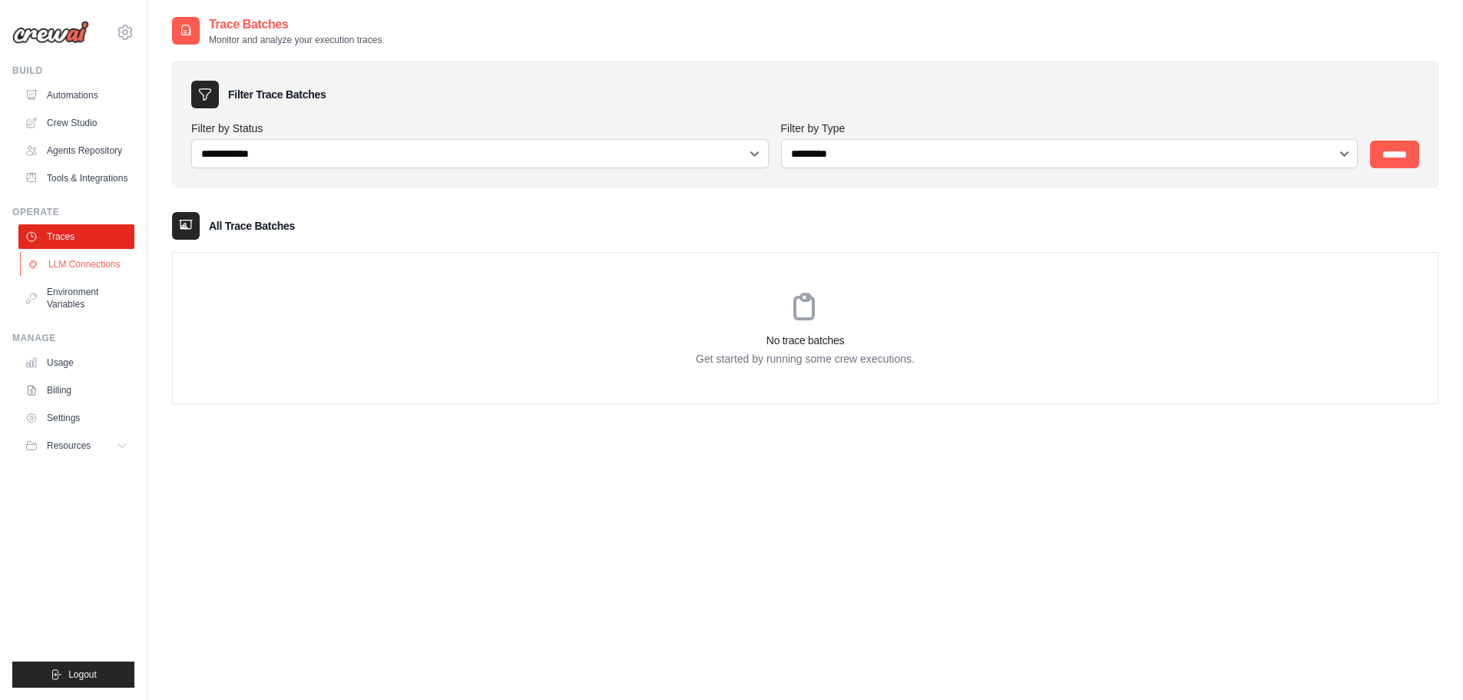
click at [91, 261] on link "LLM Connections" at bounding box center [78, 264] width 116 height 25
